Goal: Task Accomplishment & Management: Manage account settings

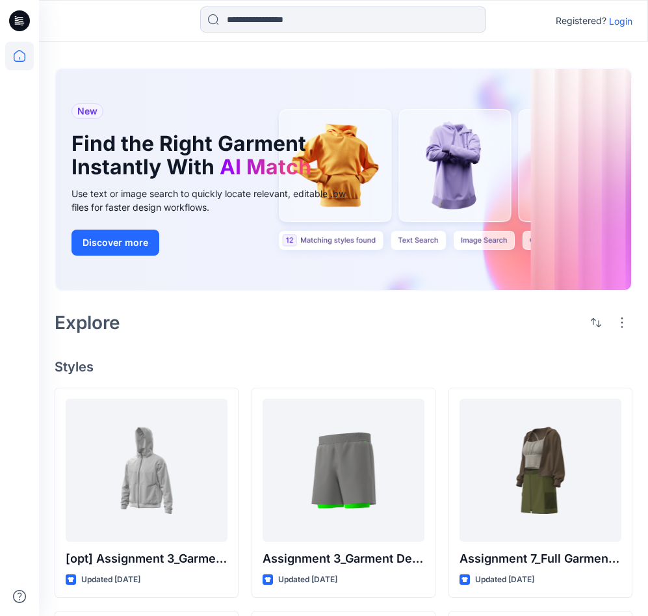
click at [616, 25] on p "Login" at bounding box center [620, 21] width 23 height 14
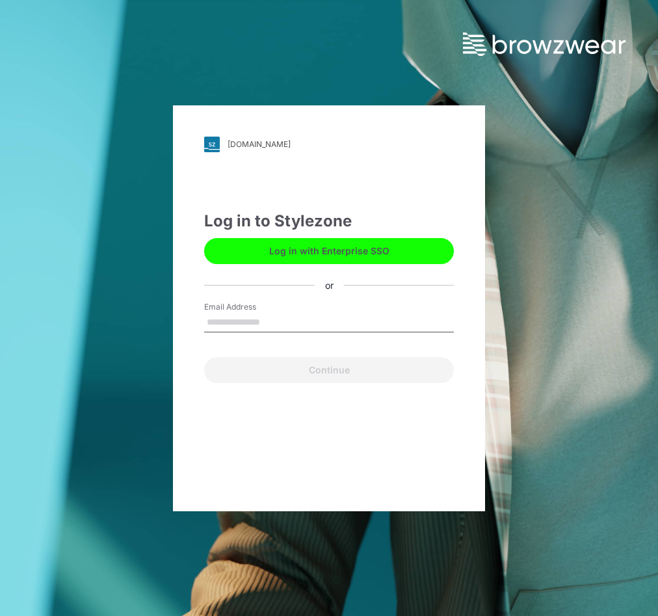
click at [263, 316] on input "Email Address" at bounding box center [329, 322] width 250 height 19
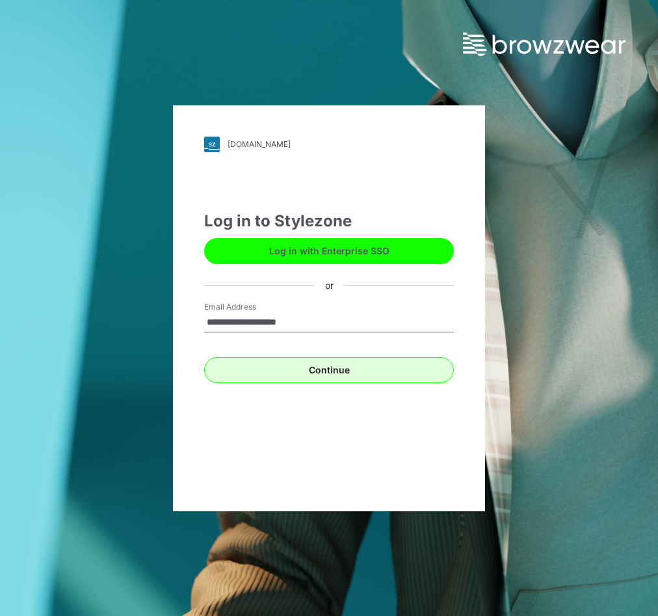
type input "**********"
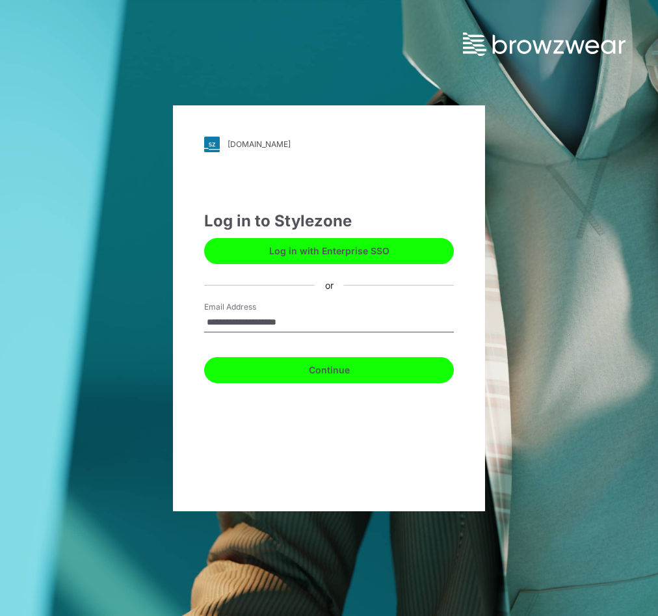
click at [315, 376] on button "Continue" at bounding box center [329, 370] width 250 height 26
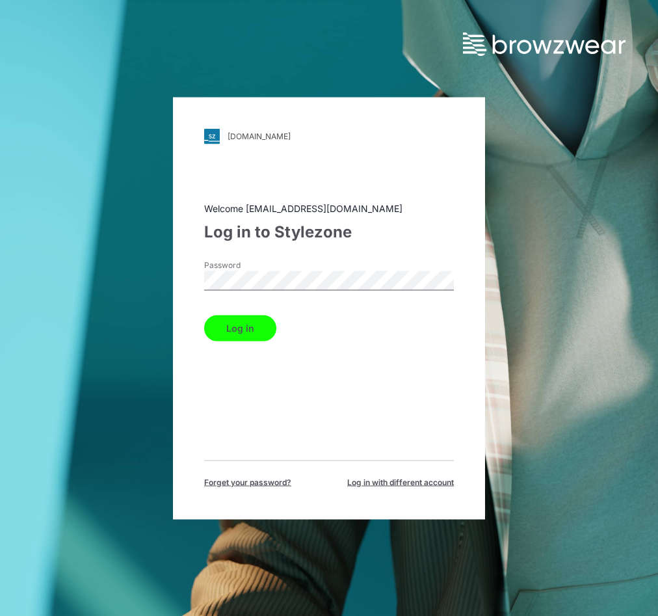
click at [247, 338] on button "Log in" at bounding box center [240, 328] width 72 height 26
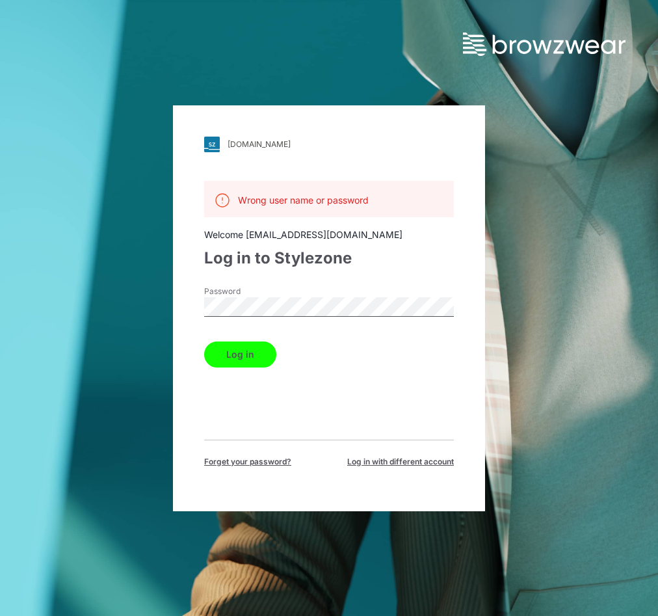
click at [237, 354] on button "Log in" at bounding box center [240, 354] width 72 height 26
click at [204, 341] on button "Log in" at bounding box center [240, 354] width 72 height 26
click at [235, 362] on button "Log in" at bounding box center [240, 354] width 72 height 26
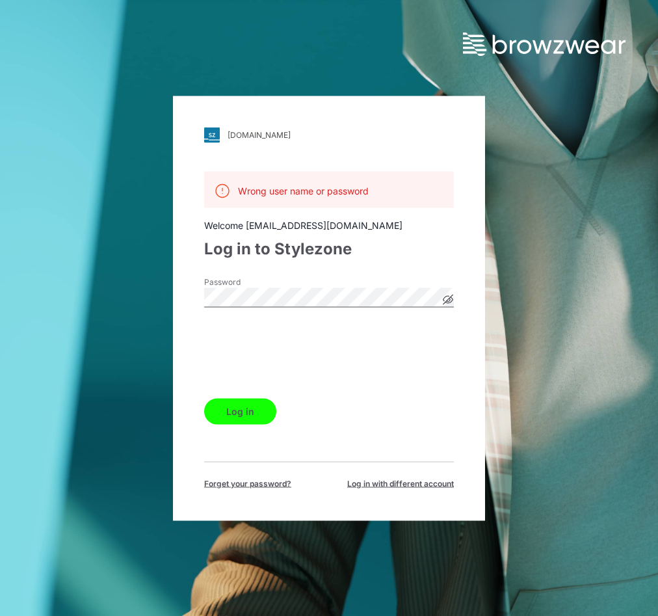
click at [243, 411] on button "Log in" at bounding box center [240, 411] width 72 height 26
